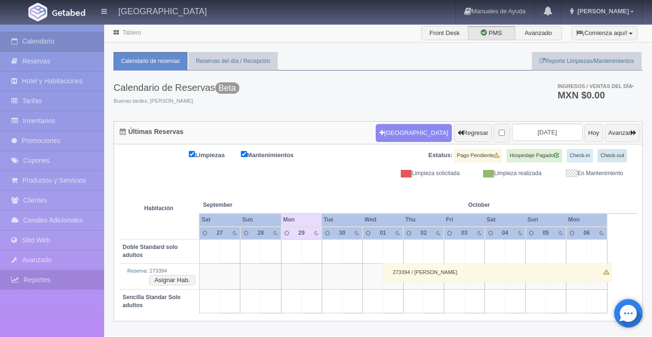
click at [40, 284] on link "Reportes" at bounding box center [52, 279] width 104 height 19
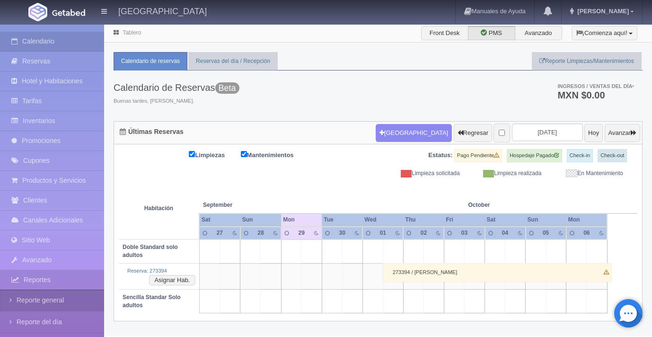
click at [48, 303] on link "Reporte general" at bounding box center [52, 299] width 104 height 21
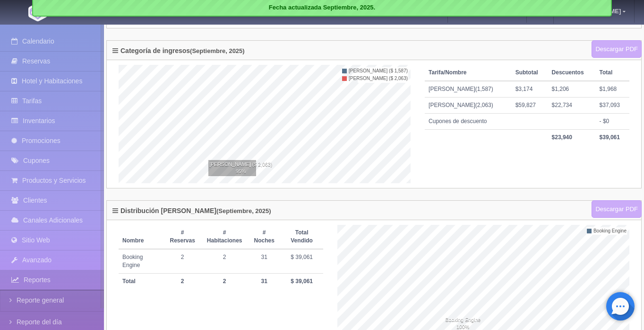
scroll to position [270, 0]
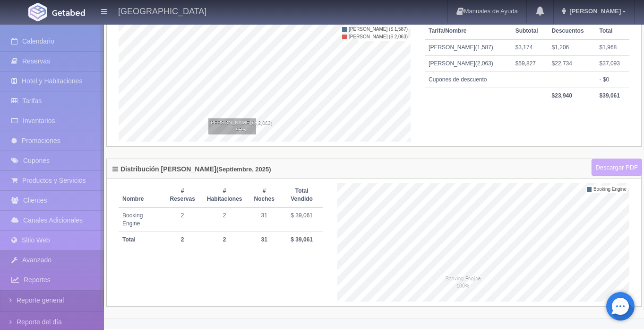
click at [56, 261] on link "Avanzado" at bounding box center [52, 259] width 104 height 19
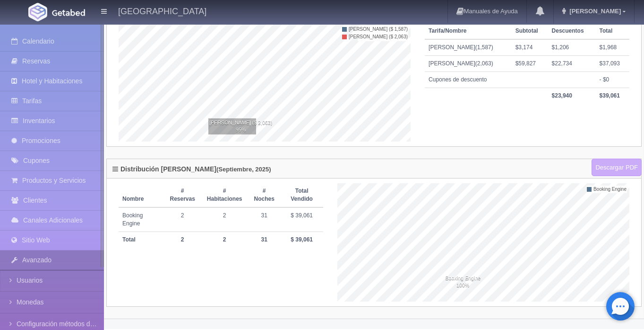
click at [62, 261] on link "Avanzado" at bounding box center [52, 259] width 104 height 19
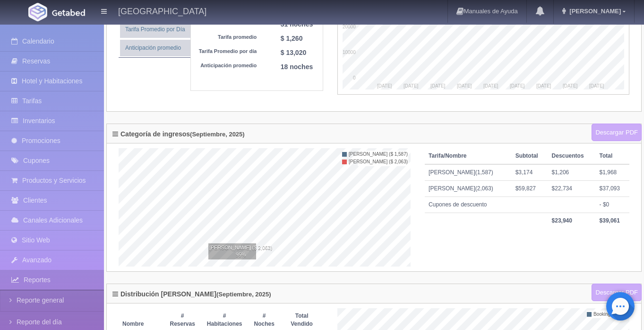
scroll to position [0, 0]
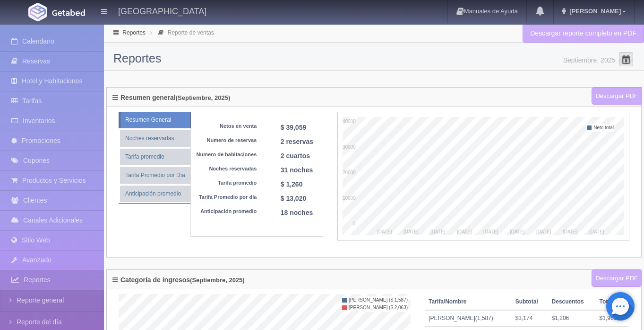
click at [626, 63] on span at bounding box center [626, 59] width 15 height 15
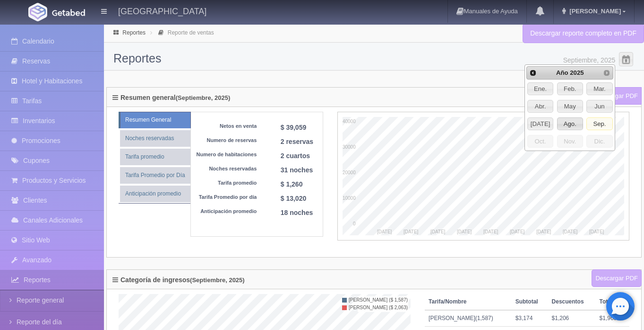
click at [570, 122] on span "Ago." at bounding box center [570, 124] width 25 height 12
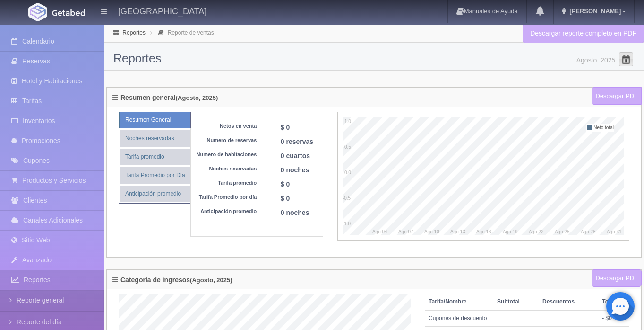
click at [626, 56] on span at bounding box center [626, 59] width 15 height 15
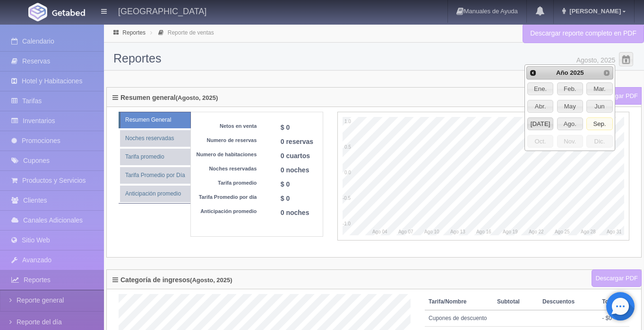
click at [542, 124] on span "Jul" at bounding box center [540, 124] width 25 height 12
type input "Julio, 2025"
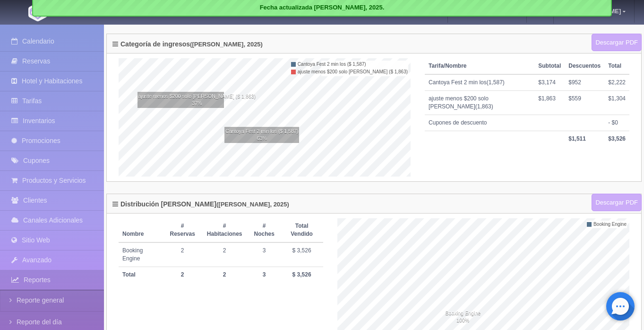
scroll to position [270, 0]
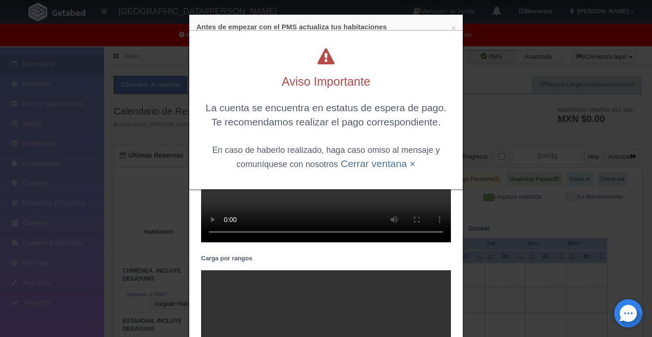
click at [536, 138] on div "Aviso Importante La cuenta se encuentra en estatus de espera de pago. Te recome…" at bounding box center [326, 168] width 652 height 337
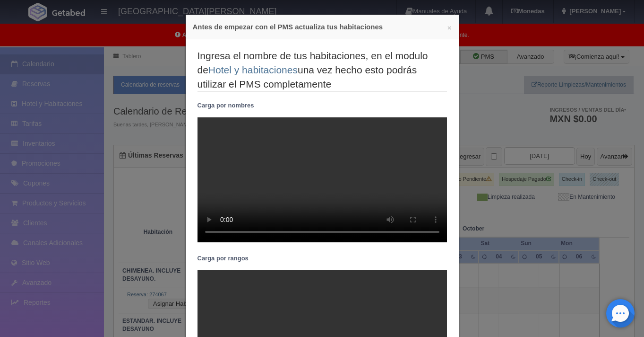
click at [535, 138] on div "× Antes de empezar con el PMS actualiza tus habitaciones Ingresa el nombre de t…" at bounding box center [322, 168] width 644 height 337
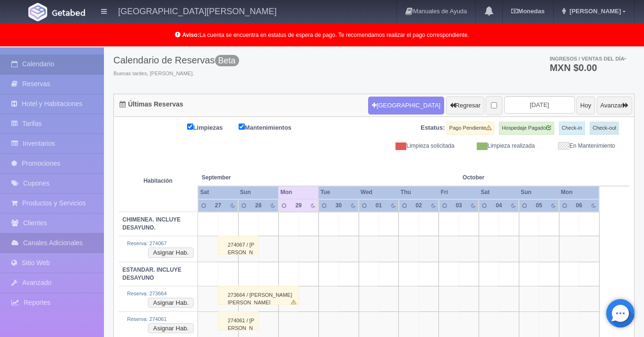
scroll to position [145, 0]
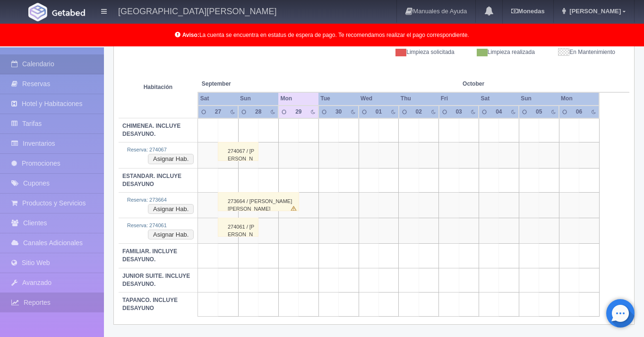
click at [42, 304] on link "Reportes" at bounding box center [52, 302] width 104 height 19
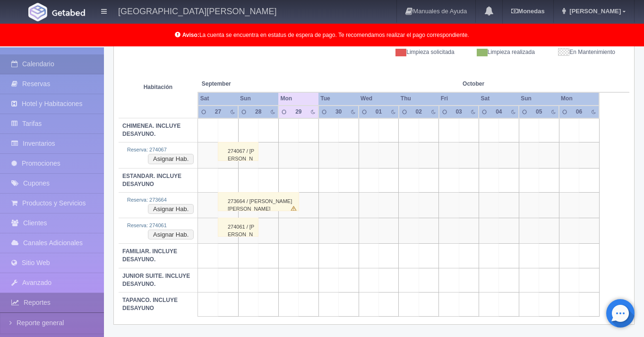
scroll to position [143, 0]
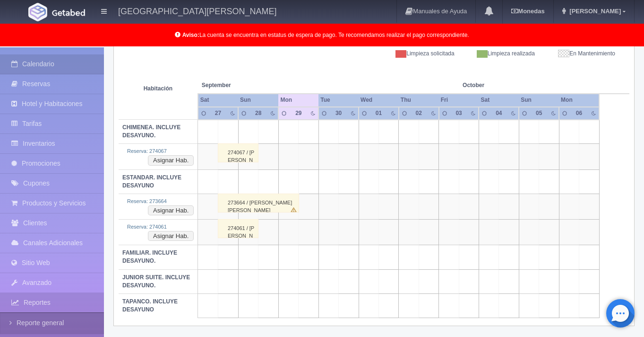
click at [63, 319] on link "Reporte general" at bounding box center [52, 322] width 104 height 21
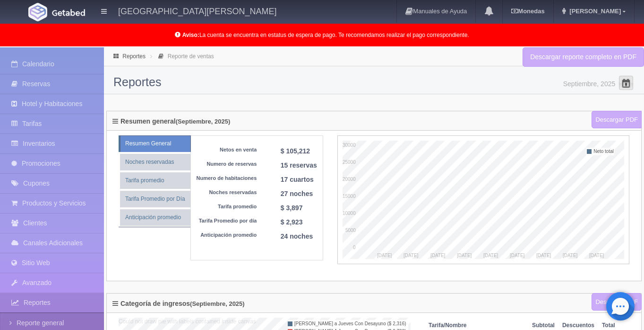
click at [630, 87] on span at bounding box center [626, 82] width 15 height 15
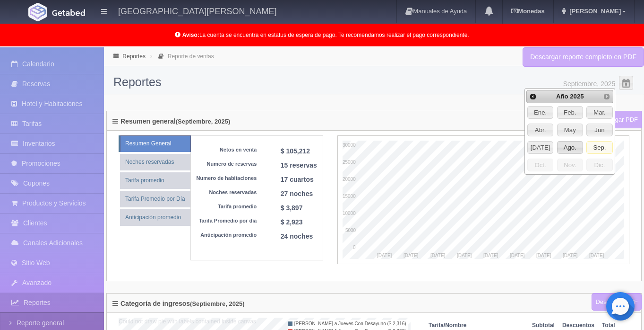
click at [571, 147] on span "Ago." at bounding box center [570, 147] width 25 height 12
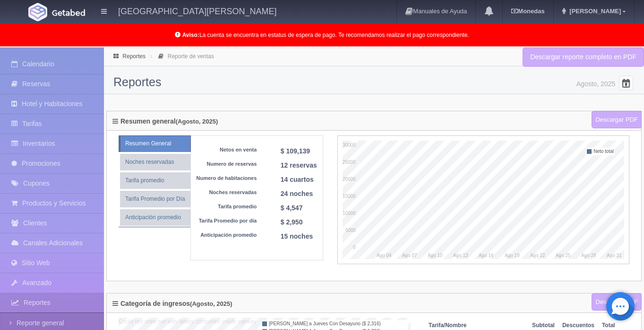
click at [621, 84] on span at bounding box center [626, 82] width 15 height 15
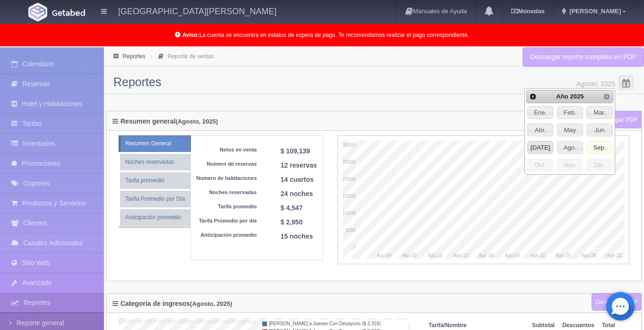
click at [545, 146] on span "[DATE]" at bounding box center [540, 147] width 25 height 12
type input "[PERSON_NAME], 2025"
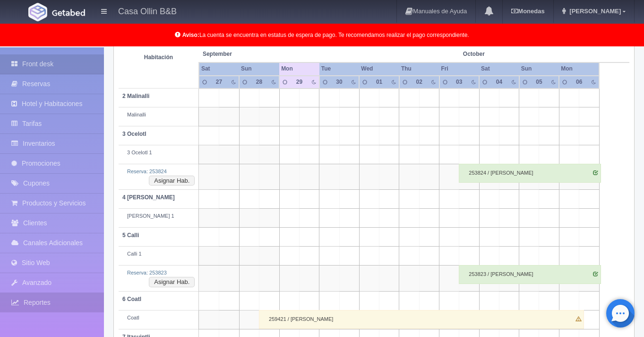
scroll to position [220, 0]
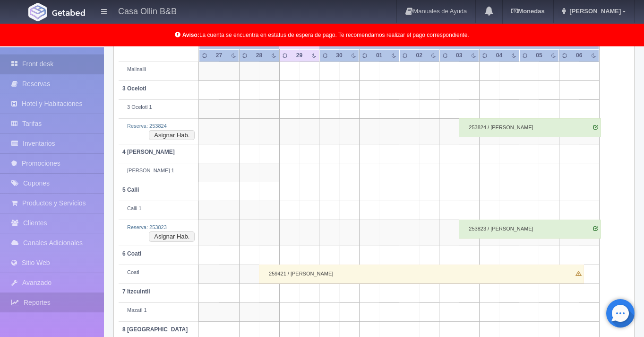
click at [49, 304] on link "Reportes" at bounding box center [52, 302] width 104 height 19
click at [53, 324] on link "Reporte general" at bounding box center [52, 322] width 104 height 21
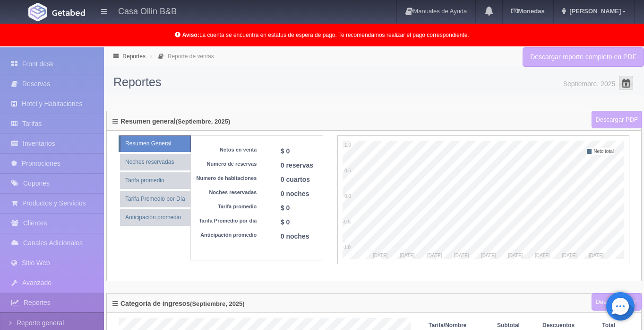
click at [621, 87] on span at bounding box center [626, 82] width 15 height 15
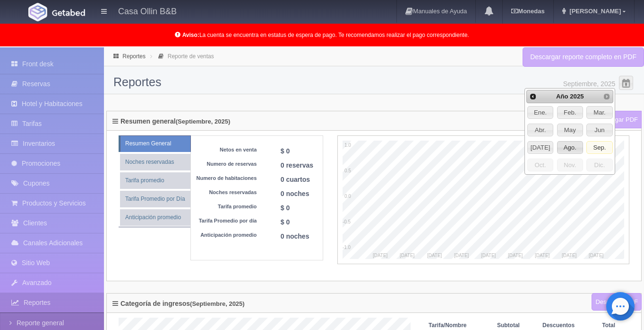
click at [571, 154] on link "Ago." at bounding box center [570, 147] width 26 height 13
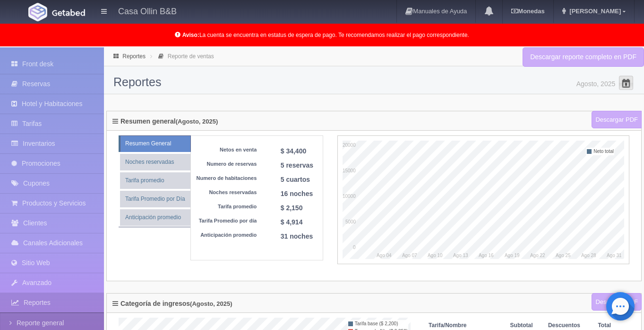
click at [623, 80] on span at bounding box center [626, 82] width 15 height 15
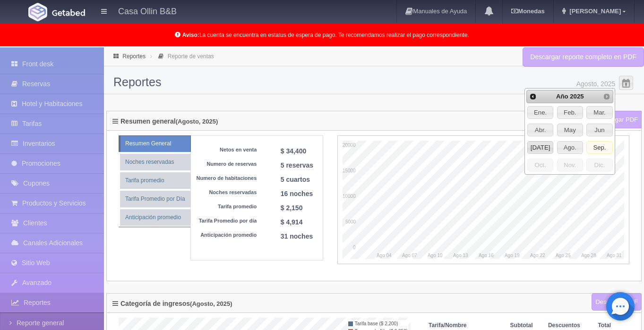
click at [546, 147] on span "[DATE]" at bounding box center [540, 147] width 25 height 12
type input "[PERSON_NAME], 2025"
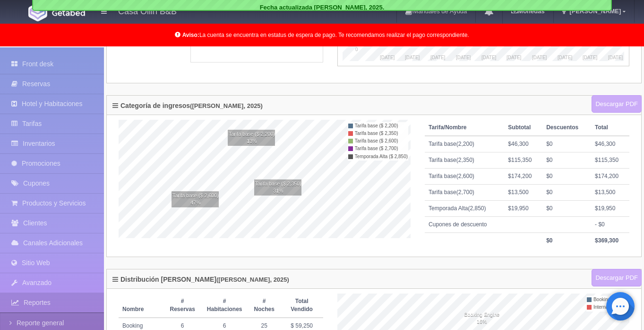
scroll to position [308, 0]
